Goal: Check status: Check status

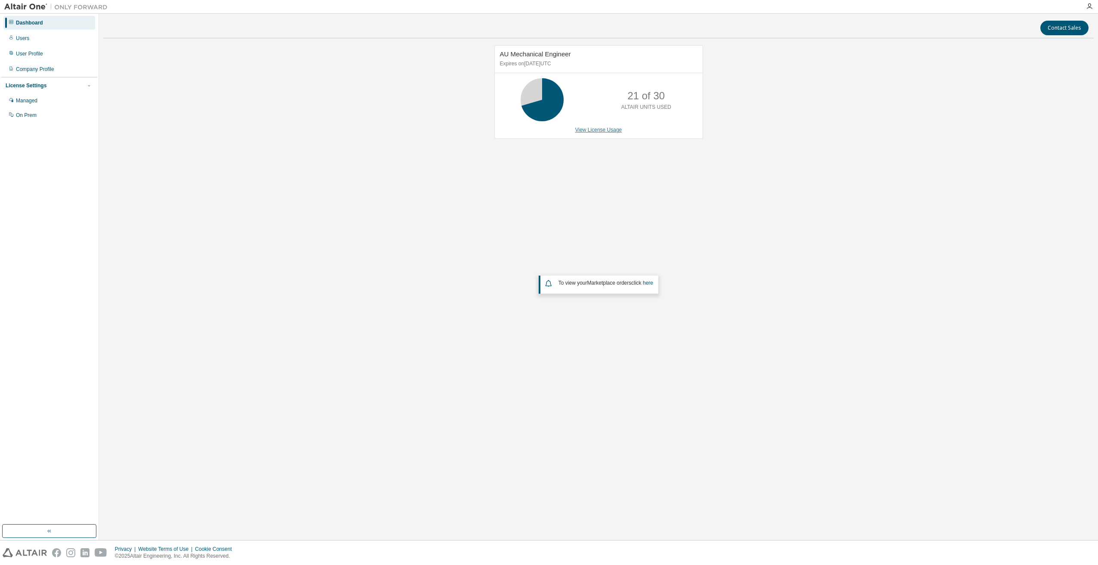
click at [590, 129] on link "View License Usage" at bounding box center [598, 130] width 47 height 6
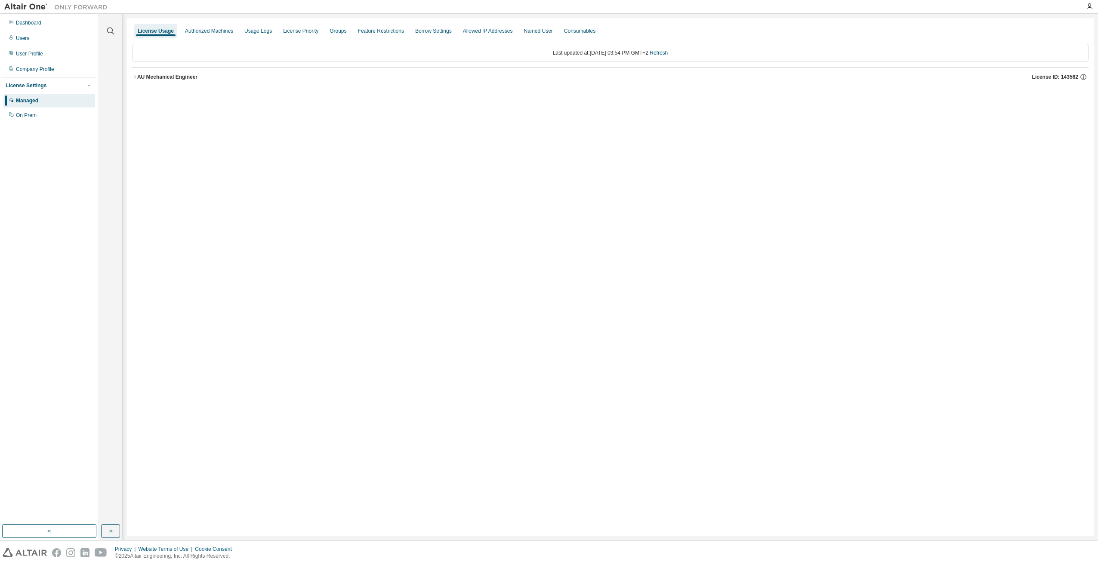
click at [136, 76] on icon "button" at bounding box center [134, 76] width 5 height 5
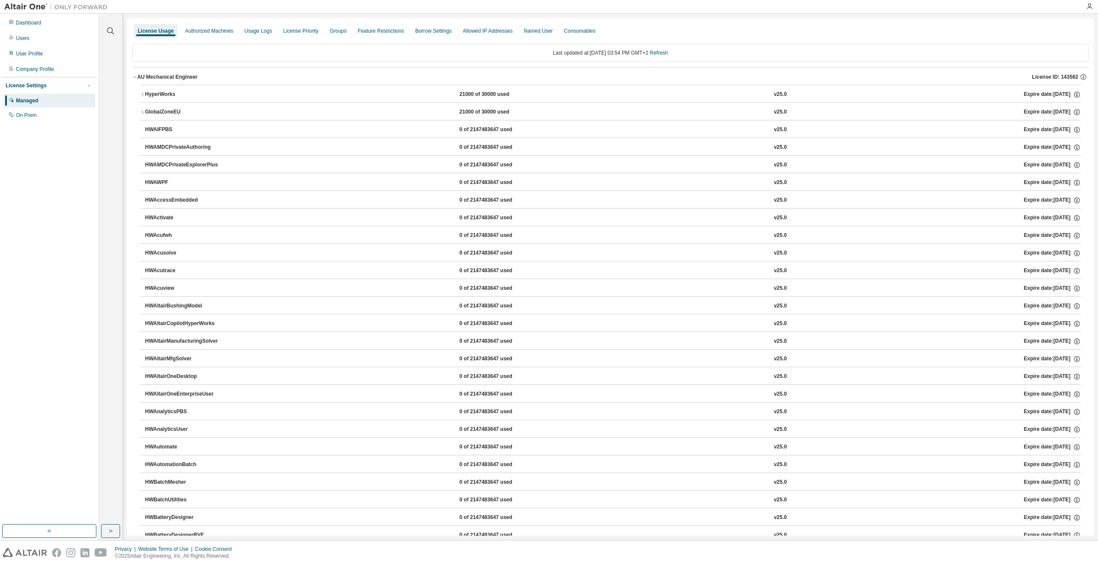
click at [143, 93] on icon "button" at bounding box center [142, 94] width 5 height 5
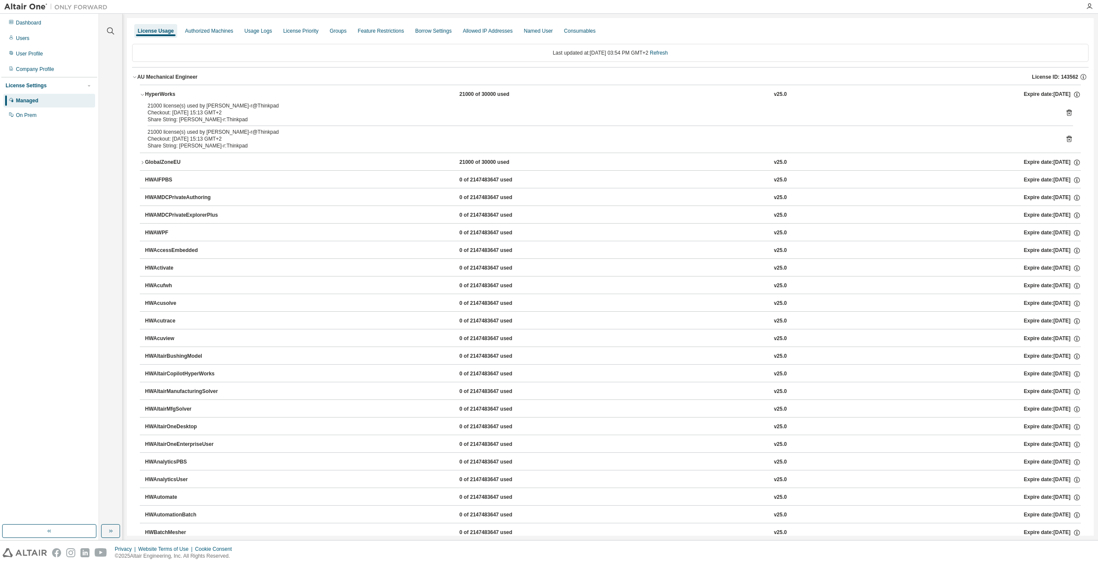
click at [143, 93] on icon "button" at bounding box center [142, 94] width 5 height 5
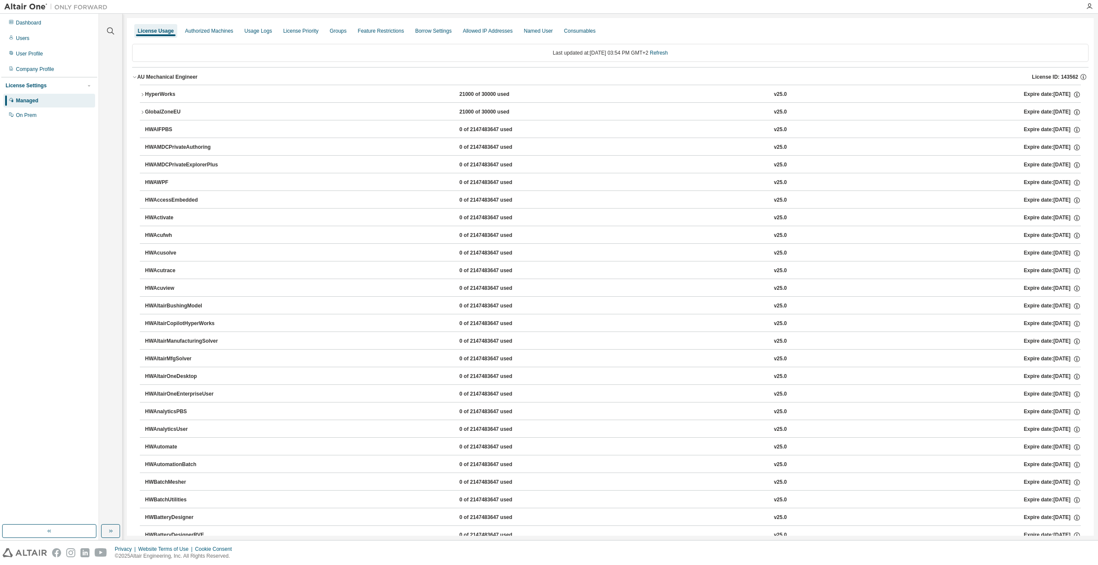
click at [135, 77] on icon "button" at bounding box center [134, 76] width 5 height 5
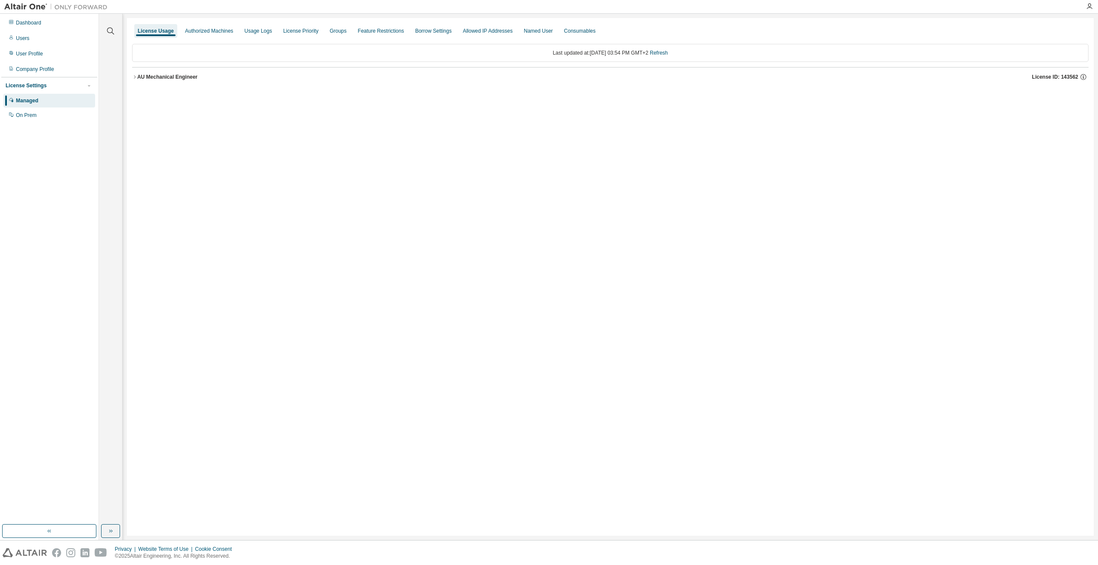
click at [135, 79] on icon "button" at bounding box center [134, 76] width 5 height 5
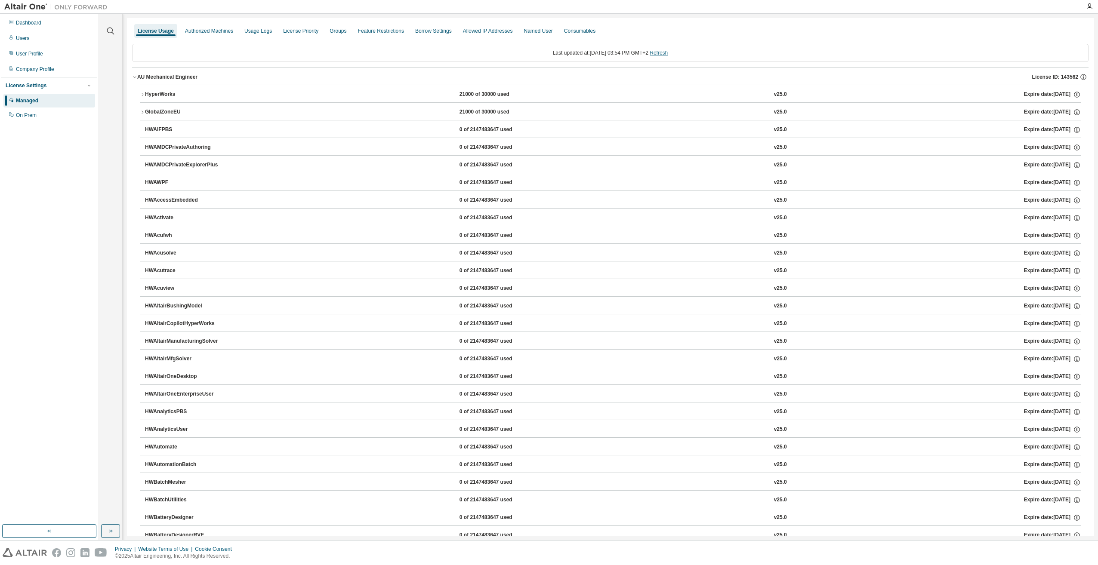
click at [668, 52] on link "Refresh" at bounding box center [659, 53] width 18 height 6
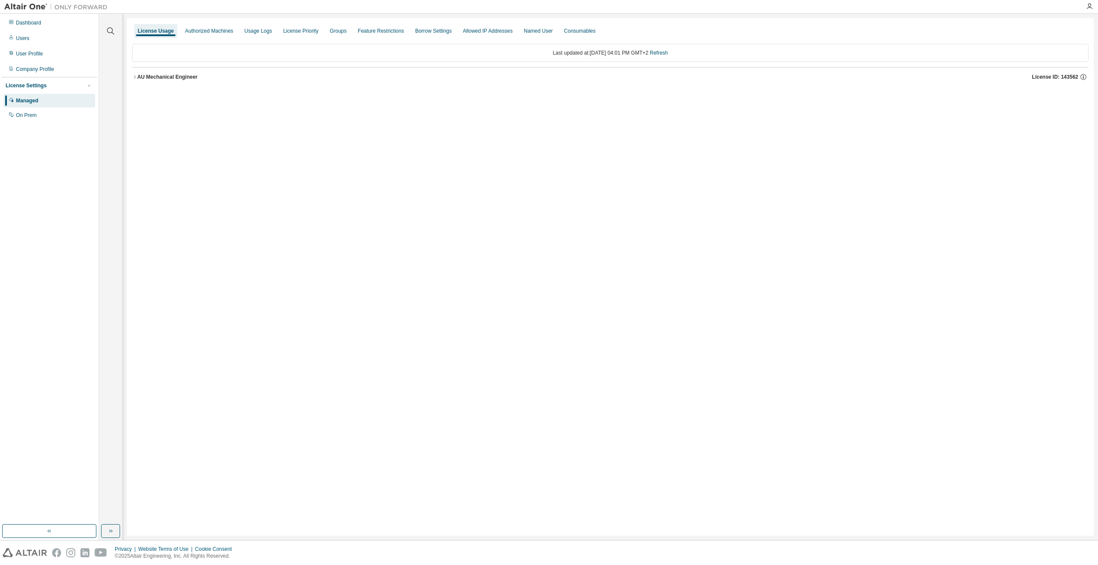
click at [140, 77] on div "AU Mechanical Engineer" at bounding box center [167, 77] width 60 height 7
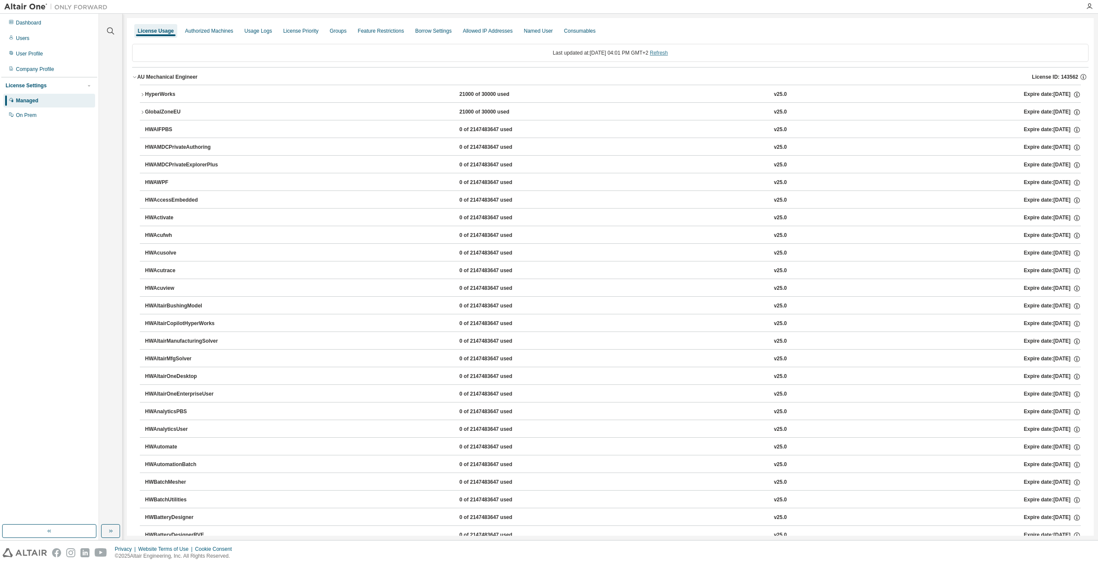
click at [668, 55] on link "Refresh" at bounding box center [659, 53] width 18 height 6
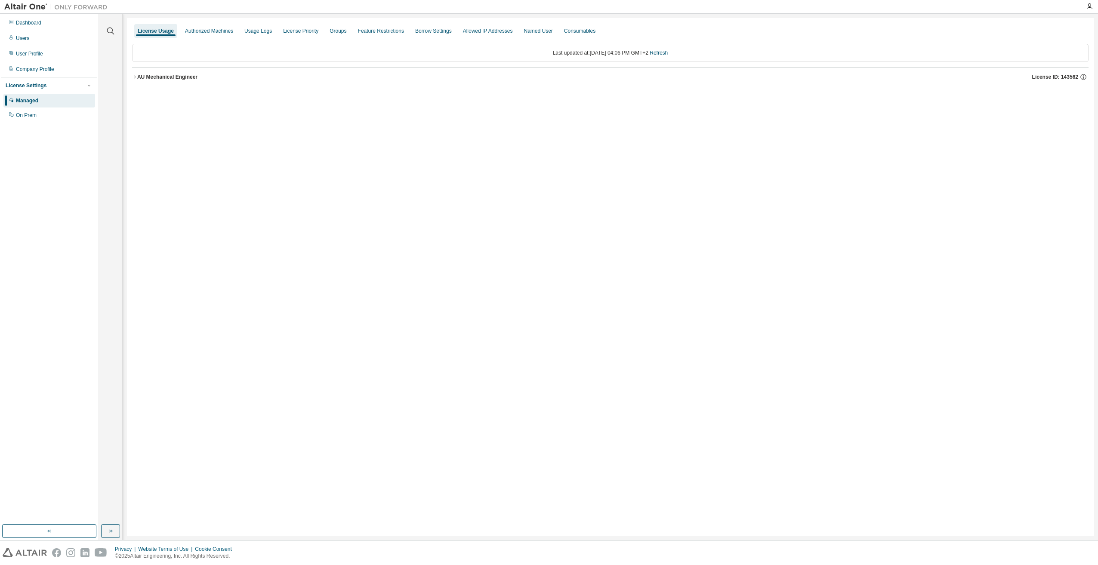
click at [139, 77] on div "AU Mechanical Engineer" at bounding box center [167, 77] width 60 height 7
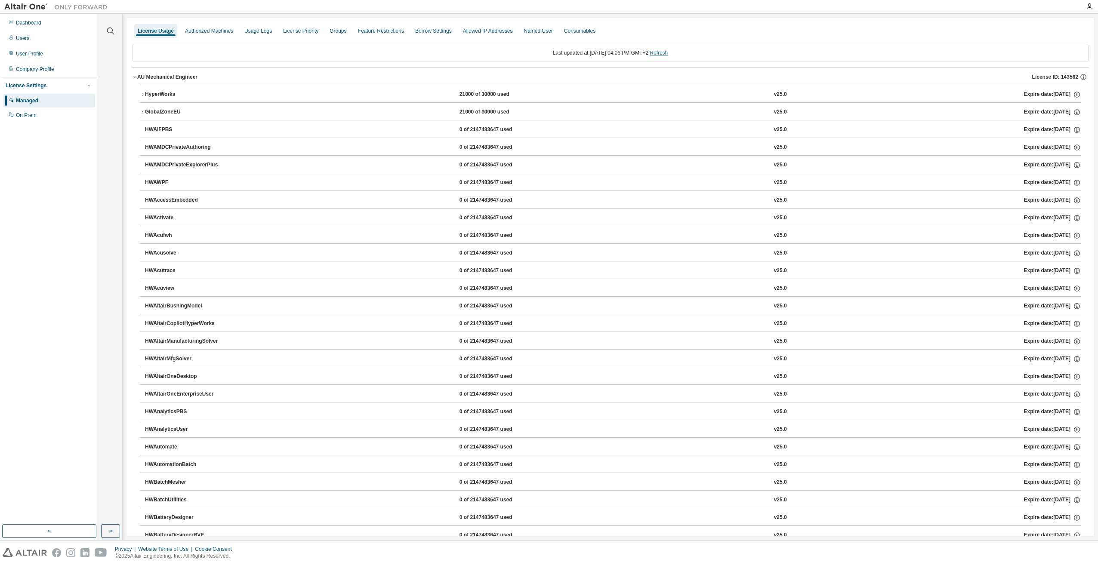
click at [665, 56] on link "Refresh" at bounding box center [659, 53] width 18 height 6
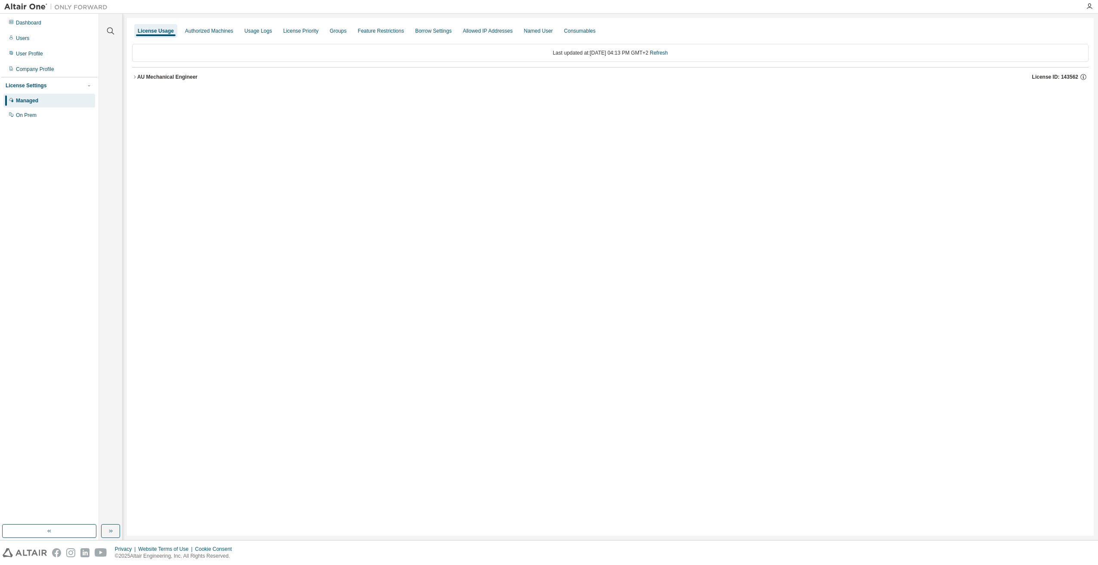
click at [139, 78] on div "AU Mechanical Engineer" at bounding box center [167, 77] width 60 height 7
